Goal: Task Accomplishment & Management: Complete application form

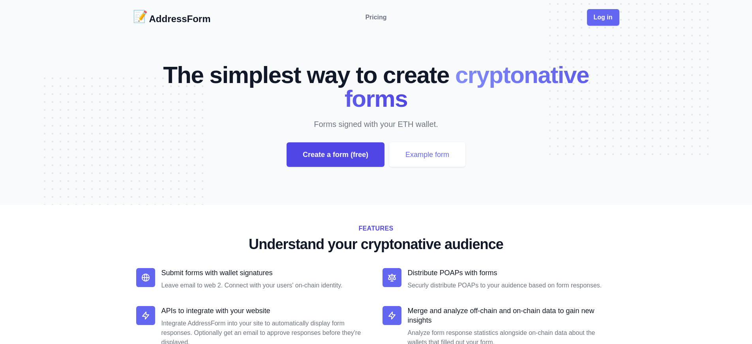
click at [335, 154] on div "Create a form (free)" at bounding box center [336, 154] width 98 height 24
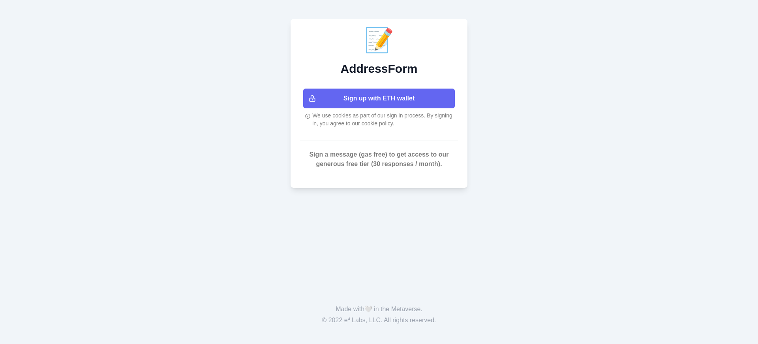
click at [379, 98] on button "Sign up with ETH wallet" at bounding box center [379, 98] width 152 height 20
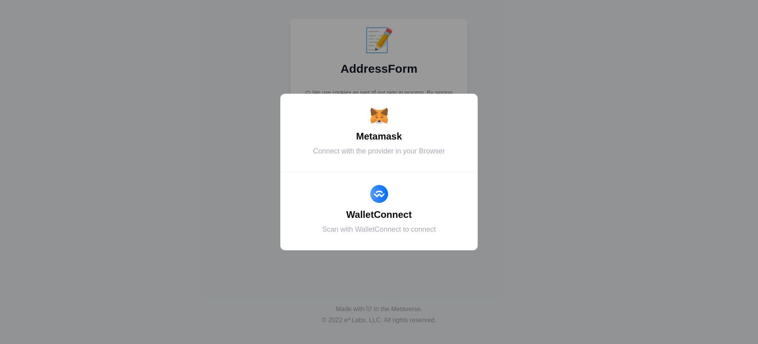
click at [379, 151] on div "Connect with the provider in your Browser" at bounding box center [379, 151] width 178 height 11
